Goal: Find specific page/section: Find specific page/section

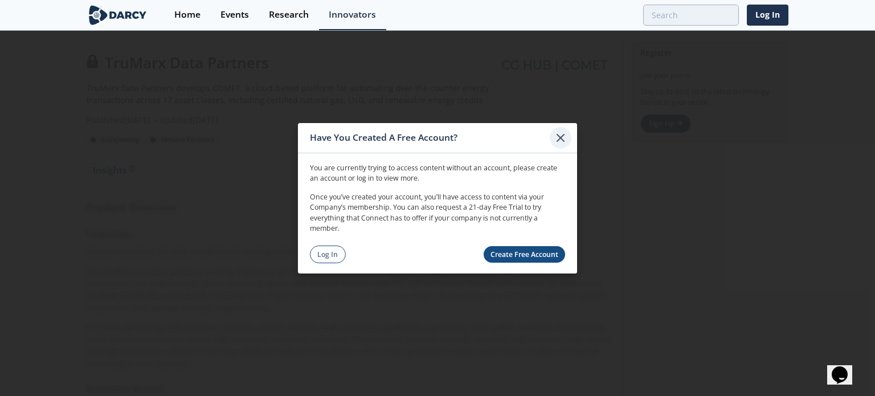
click at [560, 136] on icon at bounding box center [560, 137] width 7 height 7
